Goal: Task Accomplishment & Management: Manage account settings

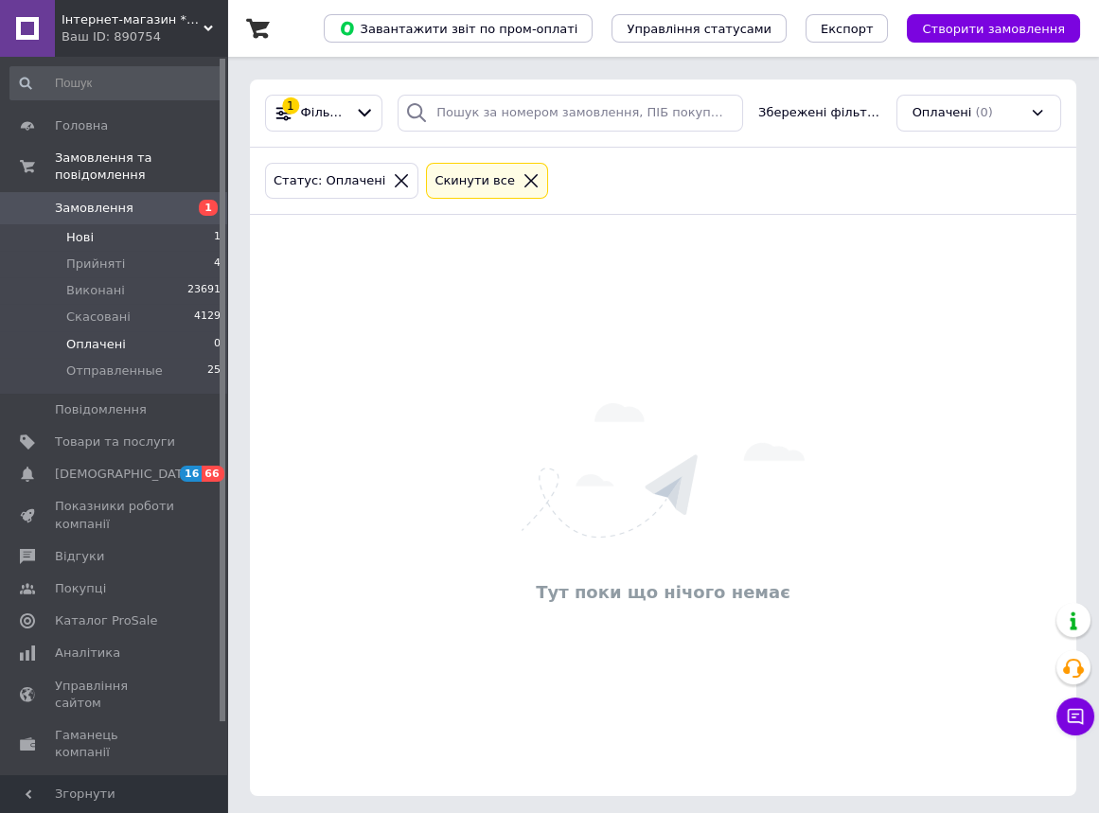
click at [84, 229] on span "Нові" at bounding box center [79, 237] width 27 height 17
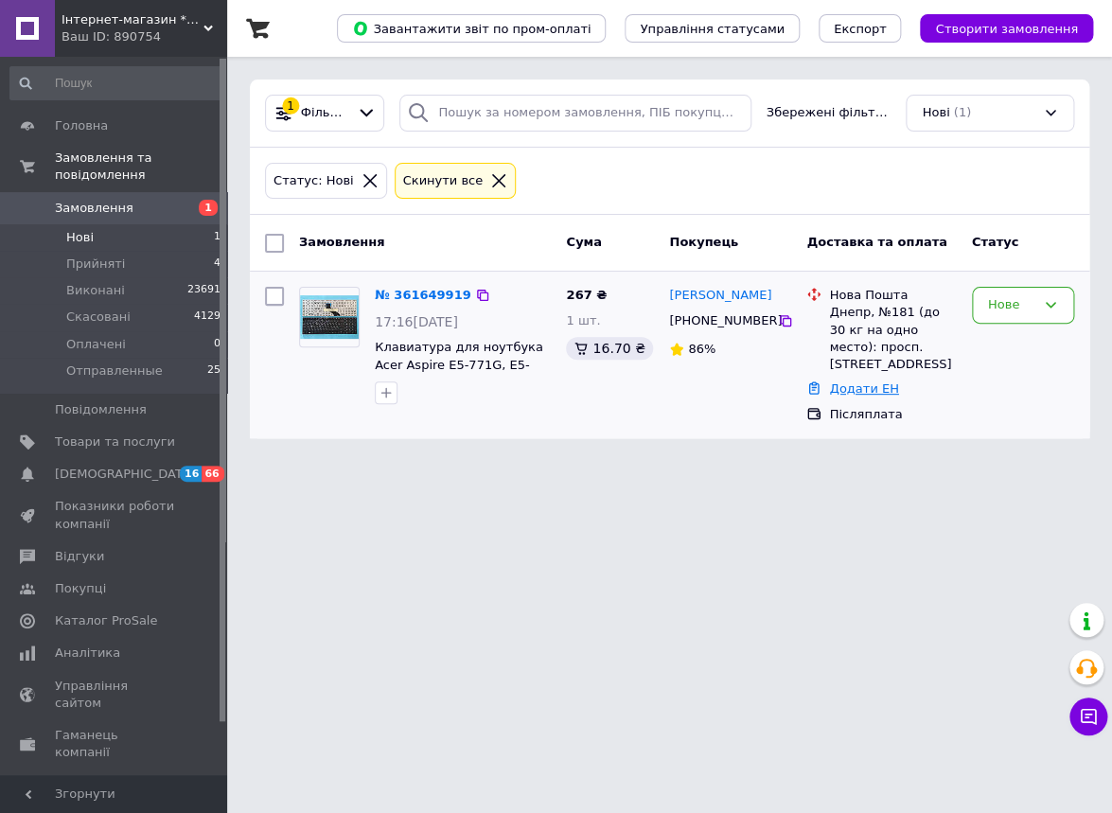
click at [881, 382] on link "Додати ЕН" at bounding box center [863, 389] width 69 height 14
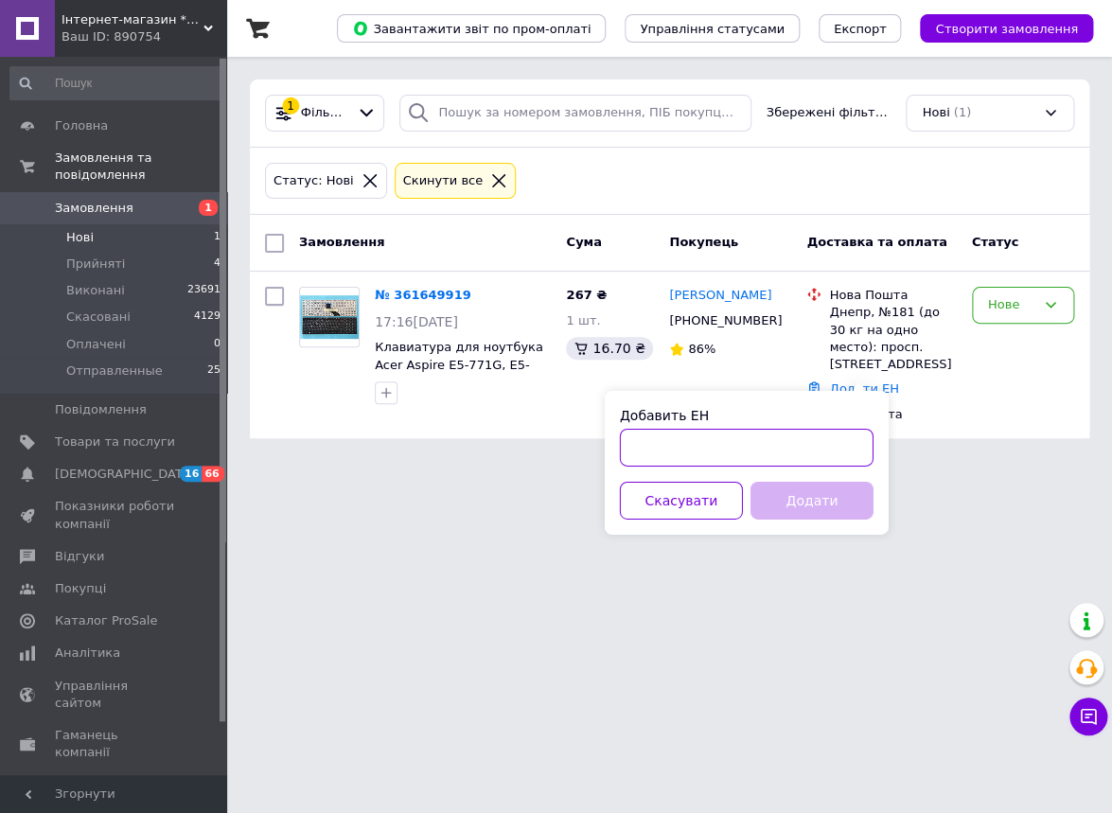
click at [812, 453] on input "Добавить ЕН" at bounding box center [747, 448] width 254 height 38
paste input "[URL][DOMAIN_NAME]"
click at [730, 453] on input "[URL][DOMAIN_NAME]" at bounding box center [747, 448] width 254 height 38
click at [738, 444] on input "[URL][DOMAIN_NAME]" at bounding box center [747, 448] width 254 height 38
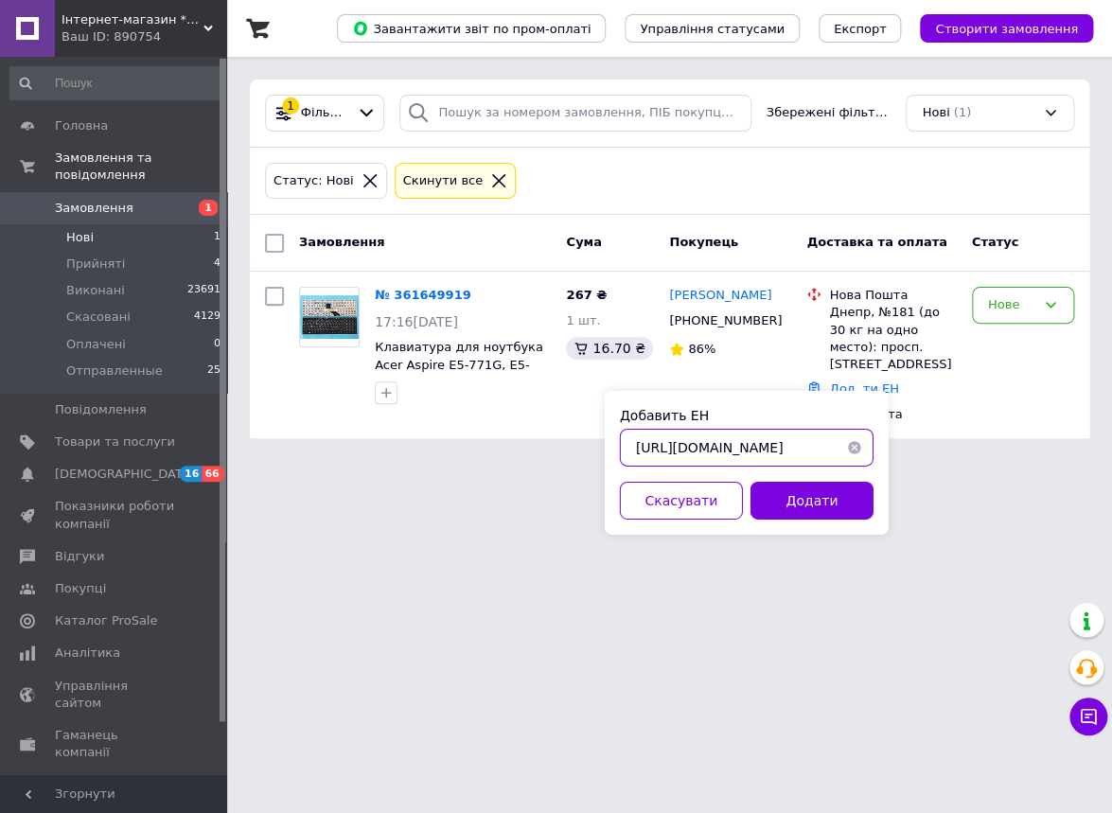
click at [763, 451] on input "[URL][DOMAIN_NAME]" at bounding box center [747, 448] width 254 height 38
click at [735, 451] on input "[URL][DOMAIN_NAME]" at bounding box center [747, 448] width 254 height 38
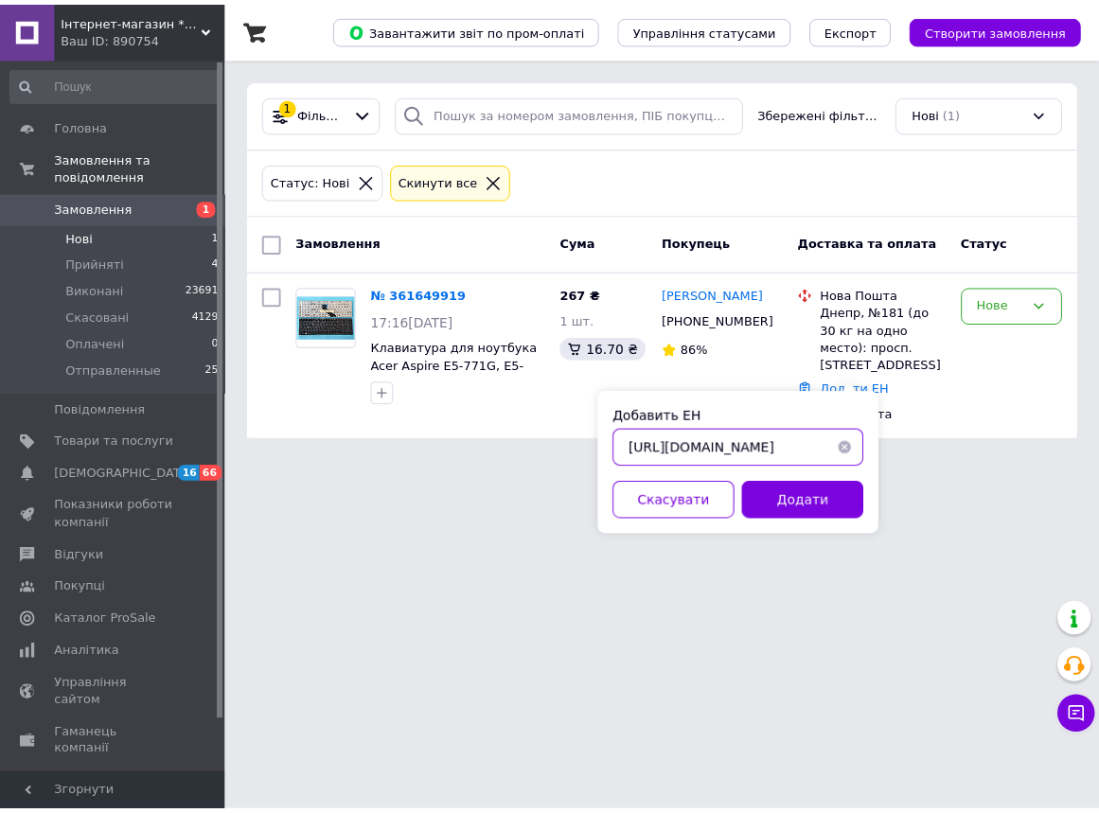
scroll to position [0, 0]
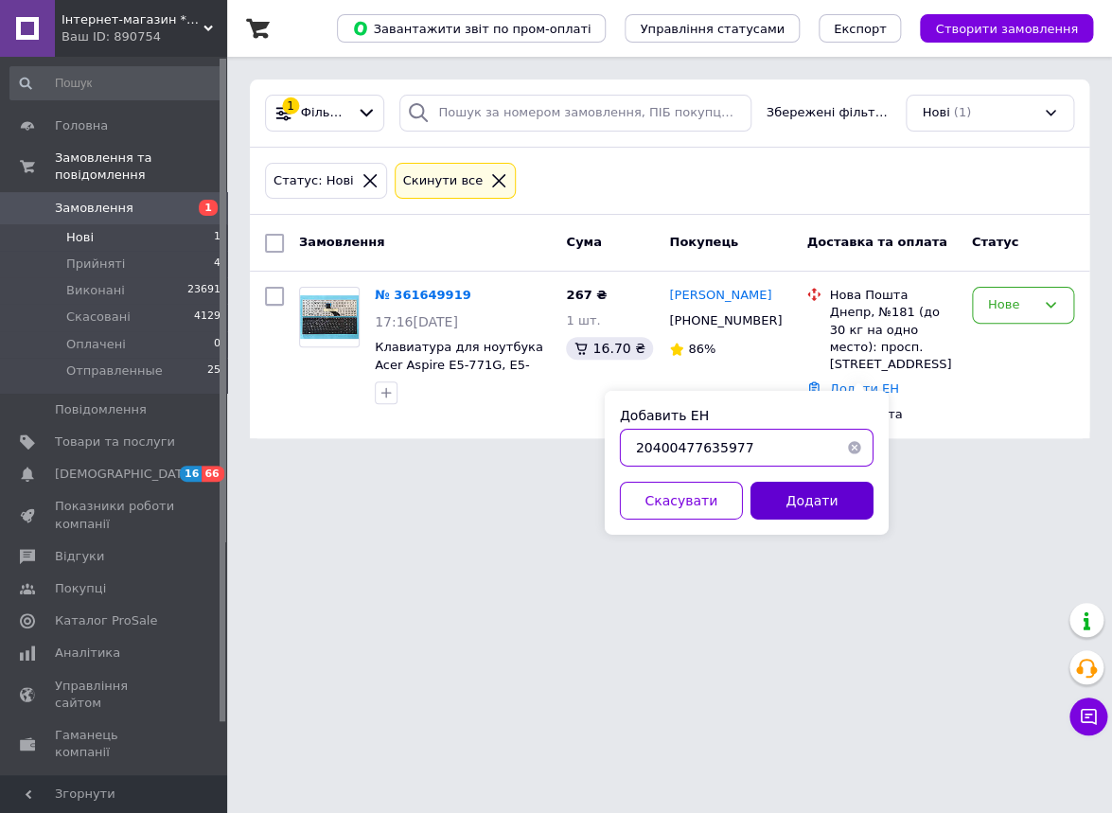
type input "20400477635977"
click at [835, 512] on button "Додати" at bounding box center [812, 501] width 123 height 38
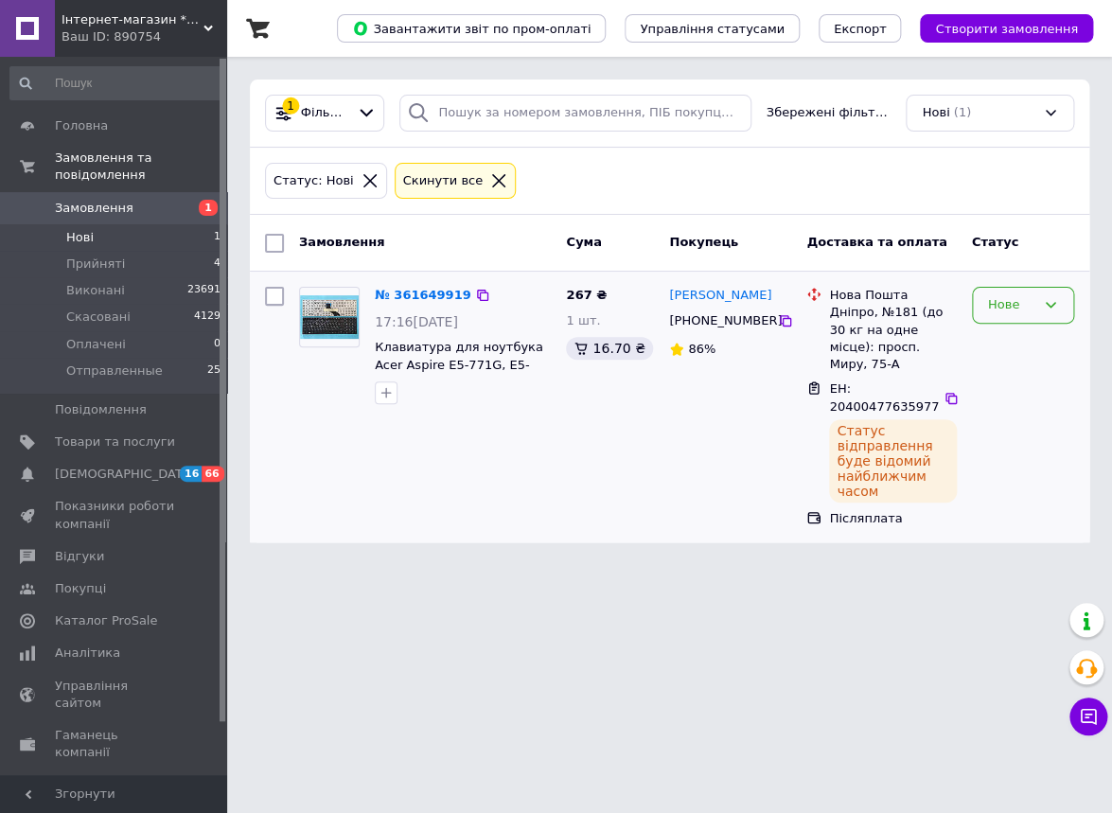
click at [1004, 306] on div "Нове" at bounding box center [1011, 305] width 47 height 20
click at [1017, 341] on li "Прийнято" at bounding box center [1023, 345] width 100 height 35
click at [107, 256] on span "Прийняті" at bounding box center [95, 264] width 59 height 17
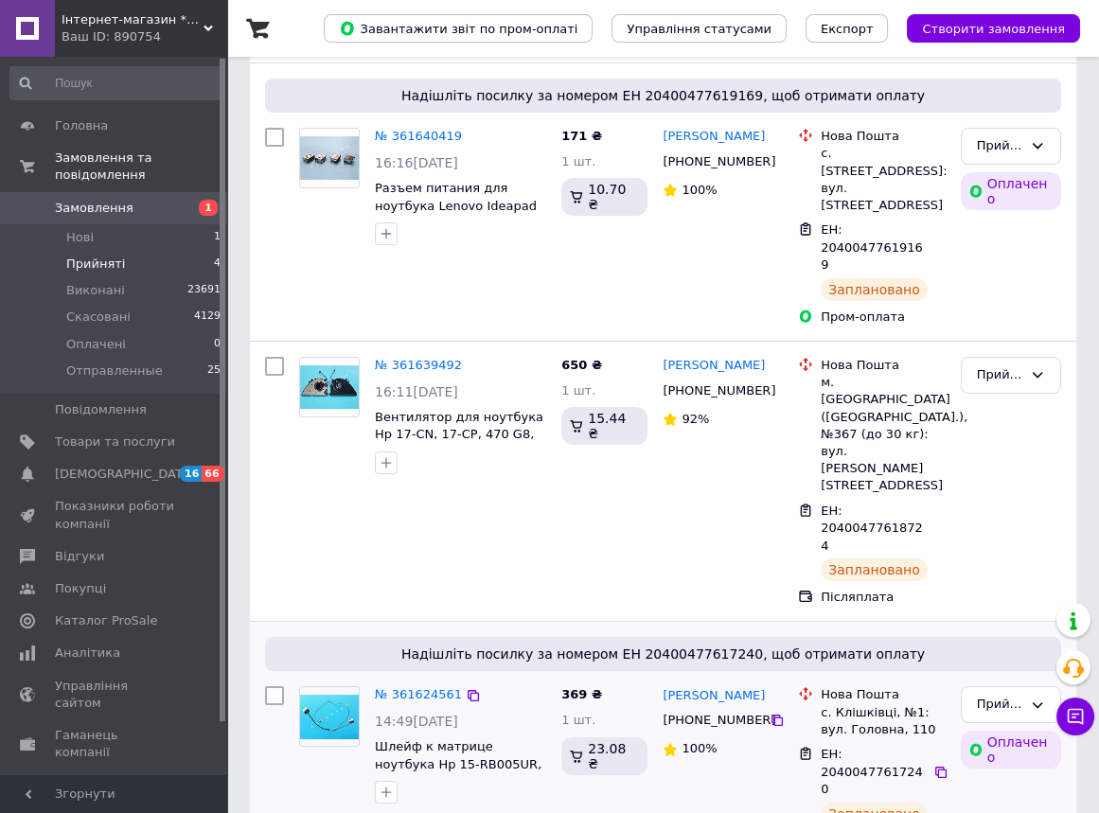
scroll to position [386, 0]
